Goal: Task Accomplishment & Management: Use online tool/utility

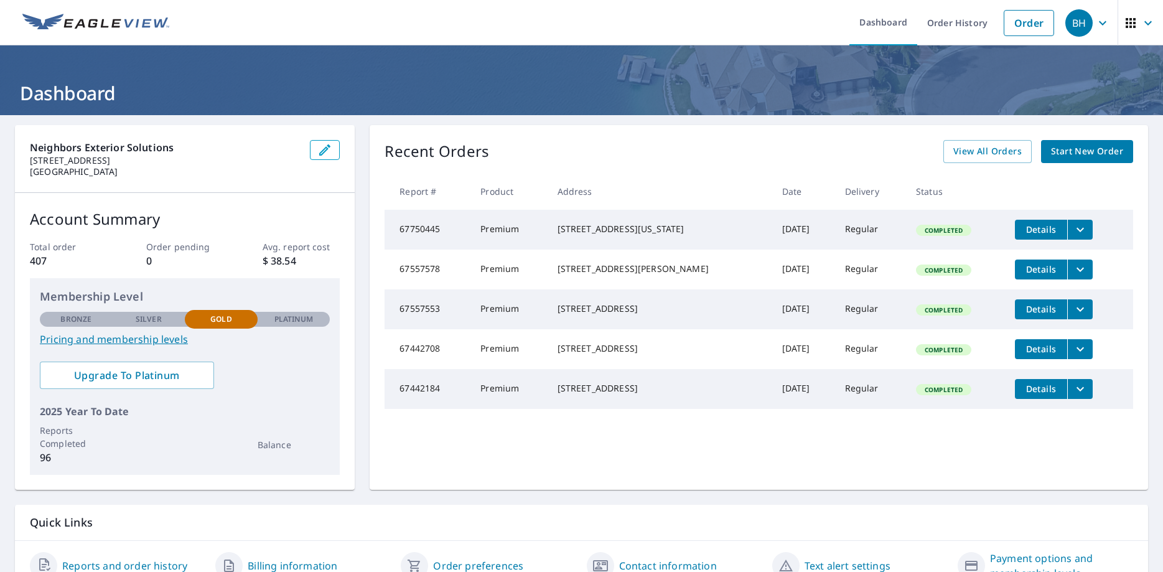
click at [1058, 151] on span "Start New Order" at bounding box center [1087, 152] width 72 height 16
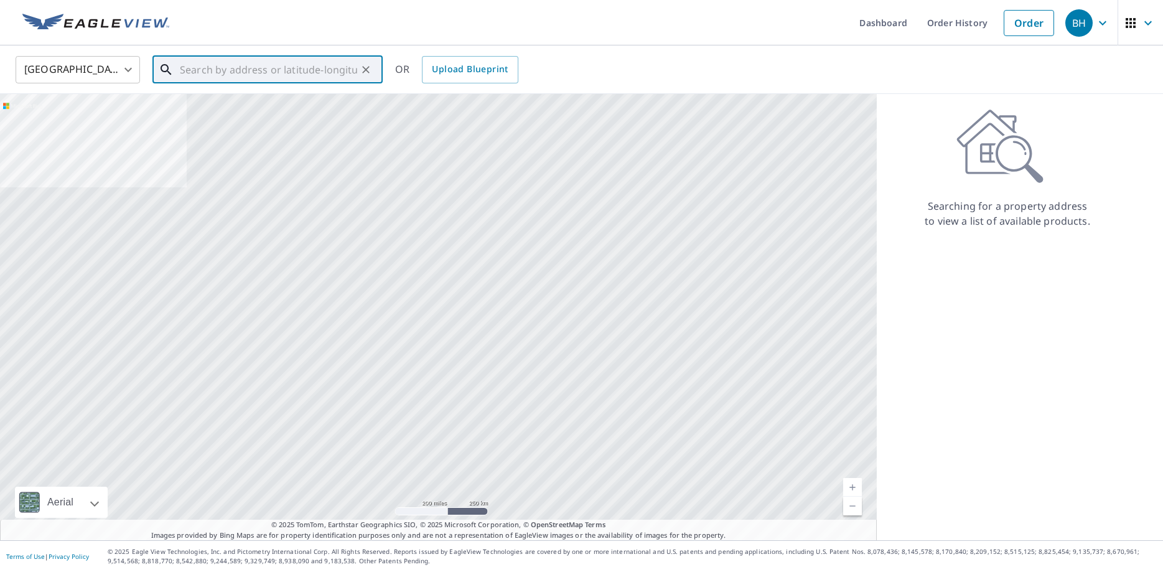
click at [201, 76] on input "text" at bounding box center [268, 69] width 177 height 35
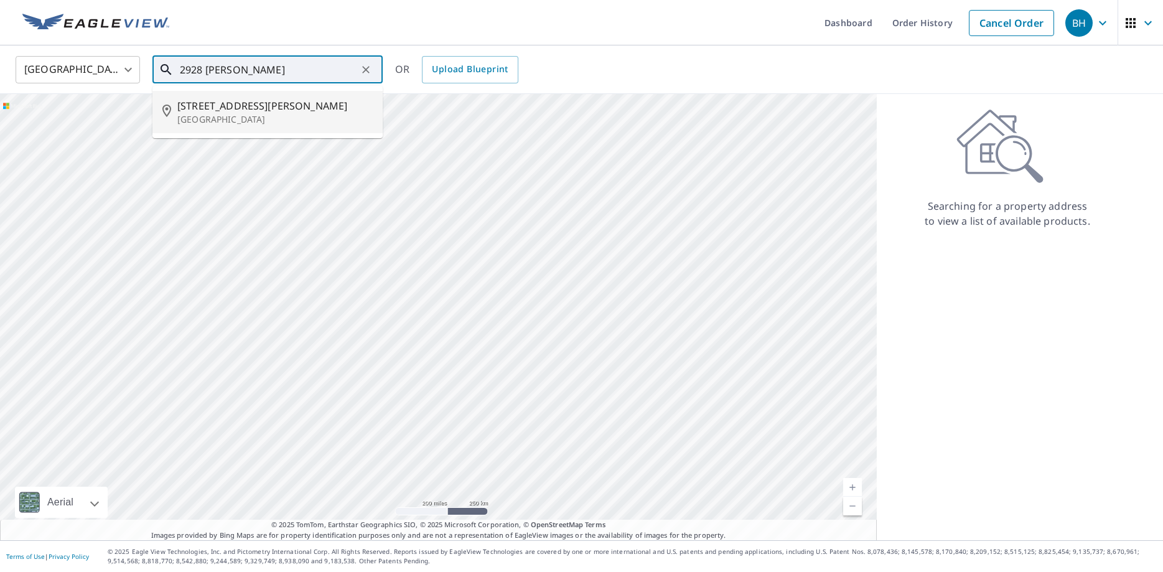
click at [244, 115] on p "[GEOGRAPHIC_DATA]" at bounding box center [274, 119] width 195 height 12
type input "[STREET_ADDRESS][PERSON_NAME]"
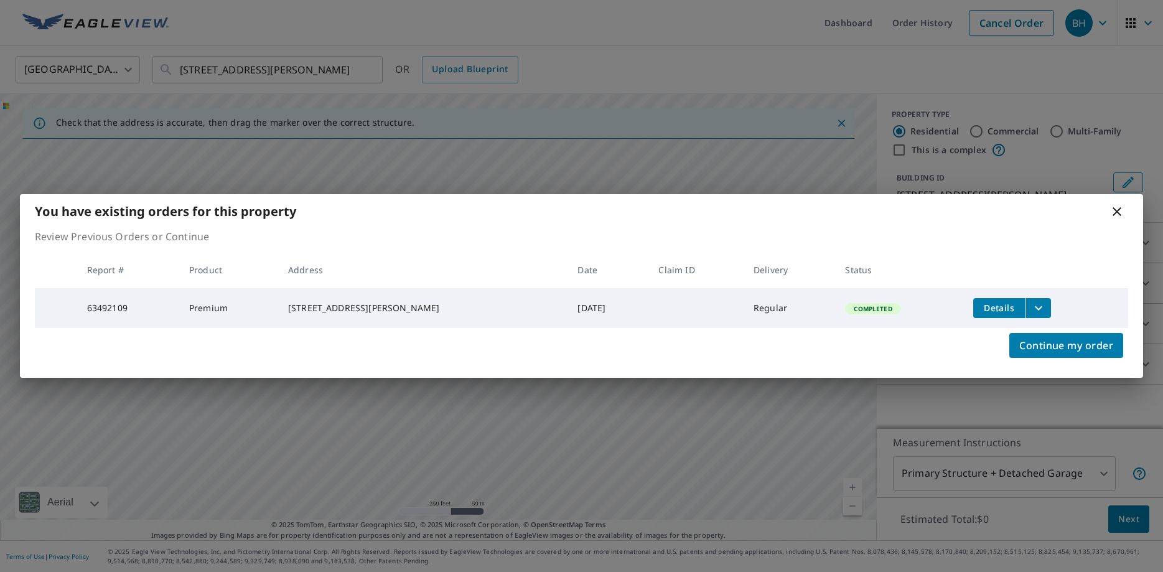
click at [991, 307] on span "Details" at bounding box center [999, 308] width 37 height 12
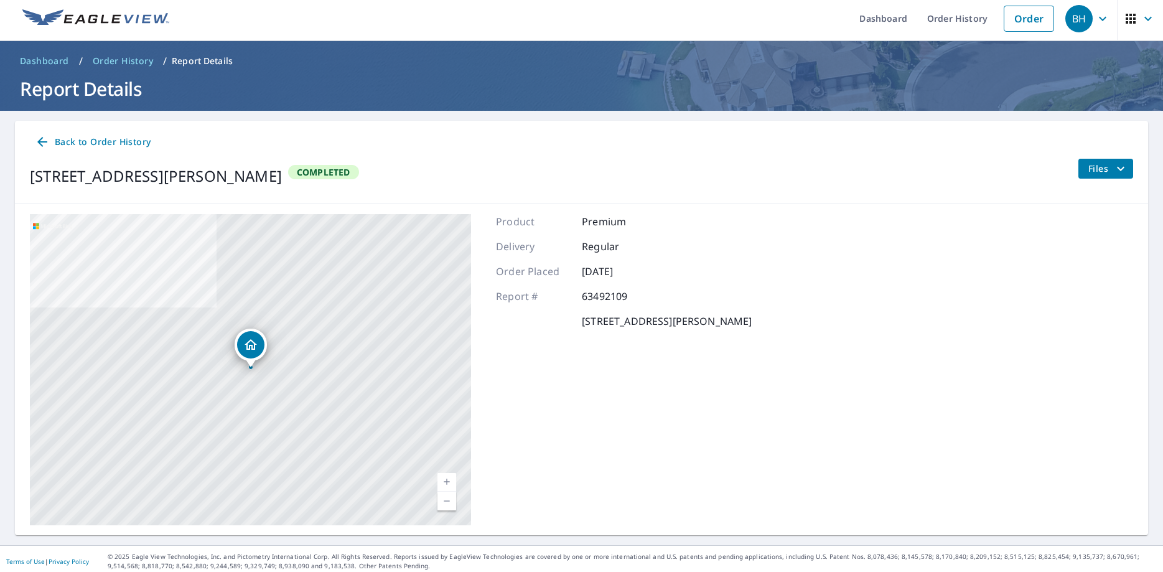
scroll to position [9, 0]
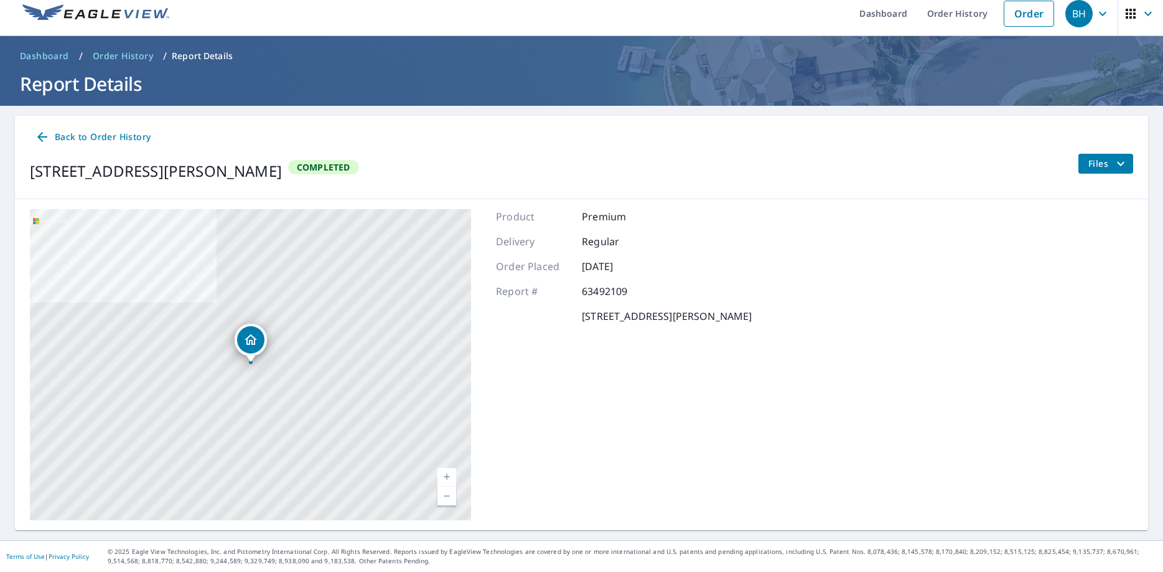
click at [1097, 162] on span "Files" at bounding box center [1109, 163] width 40 height 15
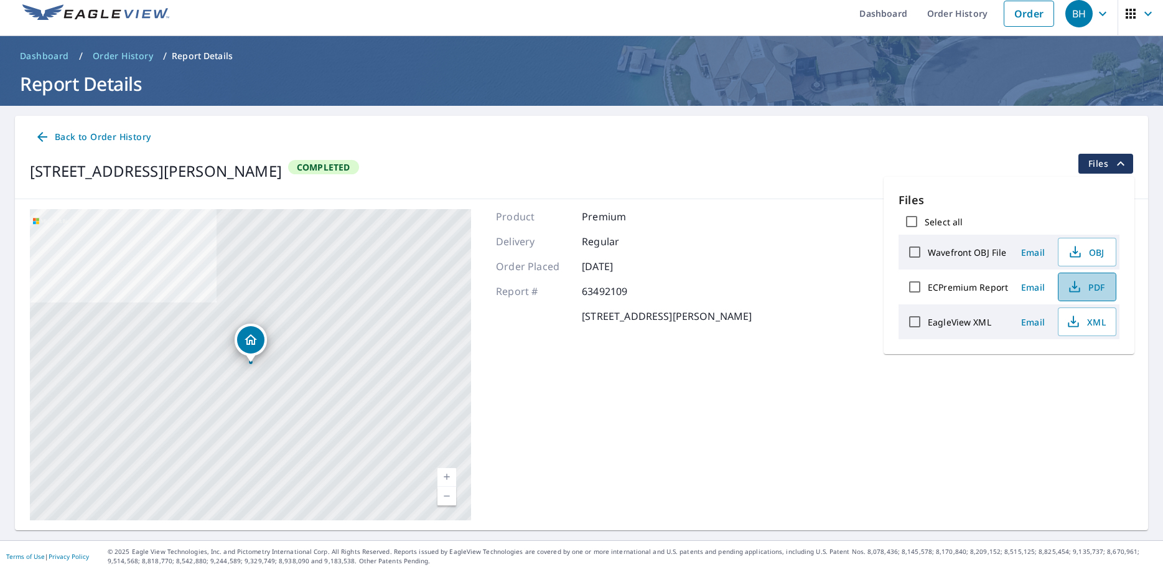
click at [1089, 286] on span "PDF" at bounding box center [1086, 286] width 40 height 15
